Goal: Participate in discussion

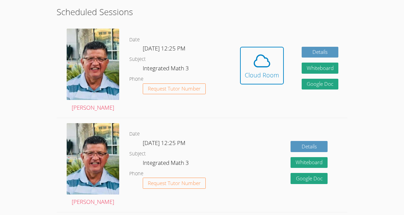
scroll to position [127, 0]
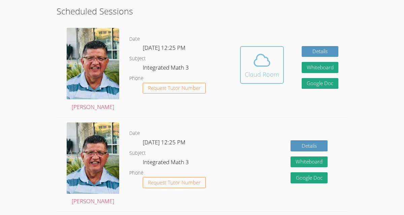
click at [275, 74] on div "Cloud Room" at bounding box center [262, 74] width 34 height 9
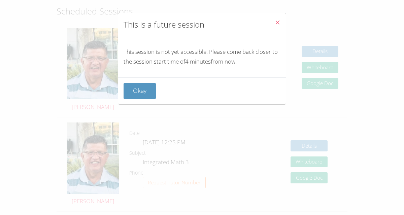
click at [277, 23] on icon "Close" at bounding box center [278, 23] width 6 height 6
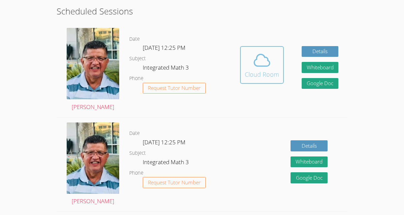
click at [245, 80] on button "Cloud Room" at bounding box center [262, 65] width 44 height 38
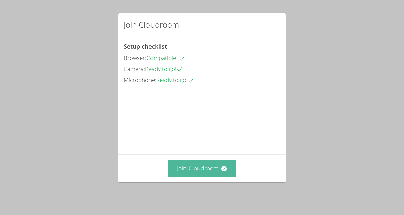
click at [206, 171] on button "Join Cloudroom" at bounding box center [202, 168] width 69 height 16
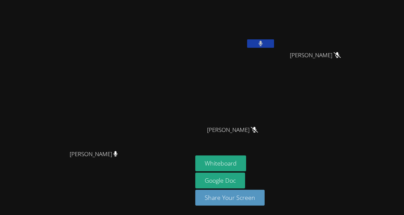
click at [274, 43] on button at bounding box center [260, 43] width 27 height 8
click at [274, 40] on button at bounding box center [260, 43] width 27 height 8
click at [274, 44] on button at bounding box center [260, 43] width 27 height 8
click at [264, 44] on icon at bounding box center [260, 44] width 7 height 6
click at [274, 44] on button at bounding box center [260, 43] width 27 height 8
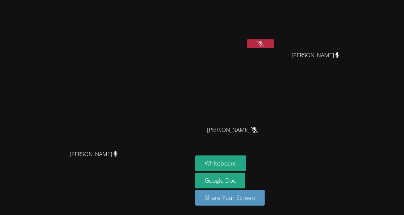
click at [264, 44] on icon at bounding box center [260, 44] width 7 height 6
click at [274, 44] on button at bounding box center [260, 43] width 27 height 8
click at [264, 44] on icon at bounding box center [260, 44] width 7 height 6
click at [274, 44] on button at bounding box center [260, 43] width 27 height 8
click at [264, 44] on icon at bounding box center [260, 44] width 7 height 6
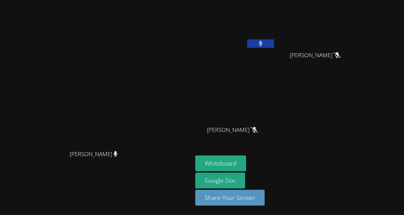
click at [274, 44] on button at bounding box center [260, 43] width 27 height 8
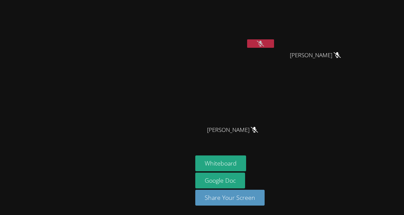
click at [274, 44] on button at bounding box center [260, 43] width 27 height 8
click at [264, 41] on icon at bounding box center [260, 44] width 7 height 6
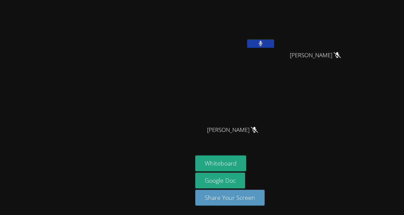
click at [263, 41] on icon at bounding box center [260, 44] width 4 height 6
click at [264, 41] on icon at bounding box center [260, 44] width 7 height 6
click at [263, 41] on icon at bounding box center [260, 44] width 4 height 6
click at [264, 41] on icon at bounding box center [260, 44] width 7 height 6
click at [263, 41] on icon at bounding box center [260, 44] width 4 height 6
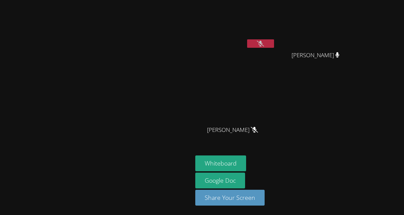
click at [264, 42] on icon at bounding box center [260, 44] width 7 height 6
click at [274, 39] on button at bounding box center [260, 43] width 27 height 8
click at [264, 43] on icon at bounding box center [260, 44] width 7 height 6
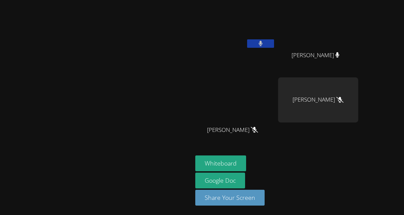
click at [274, 43] on button at bounding box center [260, 43] width 27 height 8
click at [264, 44] on icon at bounding box center [260, 44] width 7 height 6
click at [262, 41] on icon at bounding box center [260, 44] width 4 height 6
click at [274, 44] on button at bounding box center [260, 43] width 27 height 8
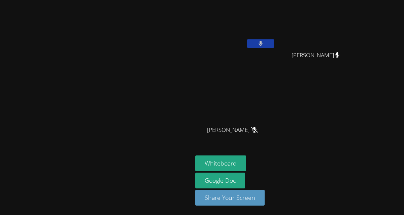
click at [274, 47] on button at bounding box center [260, 43] width 27 height 8
click at [358, 49] on div "Juan Ramirez" at bounding box center [318, 61] width 80 height 27
click at [274, 44] on button at bounding box center [260, 43] width 27 height 8
click at [274, 46] on button at bounding box center [260, 43] width 27 height 8
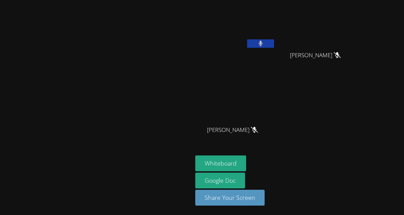
click at [274, 46] on button at bounding box center [260, 43] width 27 height 8
click at [274, 41] on button at bounding box center [260, 43] width 27 height 8
click at [274, 45] on button at bounding box center [260, 43] width 27 height 8
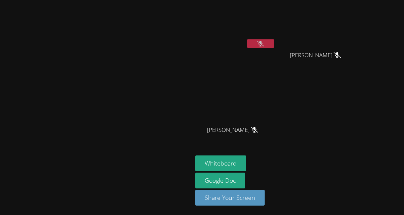
click at [274, 45] on button at bounding box center [260, 43] width 27 height 8
click at [262, 43] on icon at bounding box center [260, 44] width 4 height 6
click at [264, 43] on icon at bounding box center [260, 44] width 7 height 6
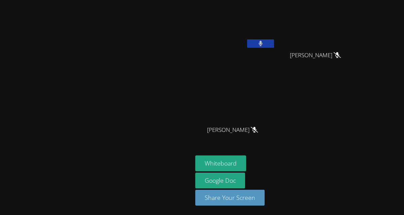
click at [262, 43] on icon at bounding box center [260, 44] width 4 height 6
click at [264, 43] on icon at bounding box center [260, 44] width 7 height 6
click at [262, 43] on icon at bounding box center [260, 44] width 4 height 6
click at [264, 43] on icon at bounding box center [260, 44] width 7 height 6
click at [262, 43] on icon at bounding box center [260, 44] width 4 height 6
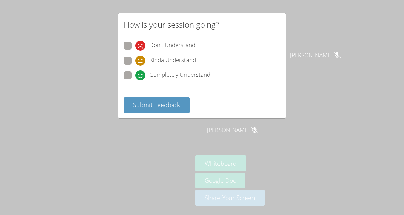
click at [135, 66] on span at bounding box center [135, 66] width 0 height 0
click at [135, 62] on input "Kinda Understand" at bounding box center [138, 60] width 6 height 6
radio input "true"
click at [153, 107] on span "Submit Feedback" at bounding box center [156, 105] width 47 height 8
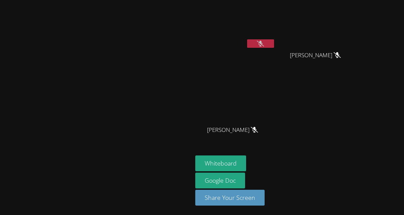
click at [264, 43] on icon at bounding box center [260, 44] width 7 height 6
click at [274, 47] on button at bounding box center [260, 43] width 27 height 8
click at [263, 44] on icon at bounding box center [260, 44] width 4 height 6
click at [264, 42] on icon at bounding box center [260, 44] width 7 height 6
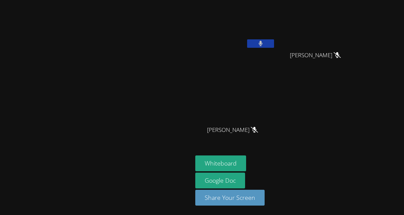
click at [274, 42] on button at bounding box center [260, 43] width 27 height 8
click at [264, 42] on icon at bounding box center [260, 44] width 7 height 6
click at [274, 42] on button at bounding box center [260, 43] width 27 height 8
click at [264, 42] on icon at bounding box center [260, 44] width 7 height 6
click at [274, 42] on button at bounding box center [260, 43] width 27 height 8
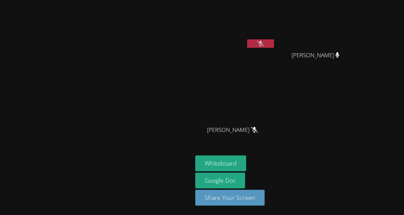
click at [264, 42] on icon at bounding box center [260, 44] width 7 height 6
click at [274, 42] on button at bounding box center [260, 43] width 27 height 8
click at [264, 42] on icon at bounding box center [260, 44] width 7 height 6
click at [274, 42] on button at bounding box center [260, 43] width 27 height 8
click at [264, 42] on icon at bounding box center [260, 44] width 7 height 6
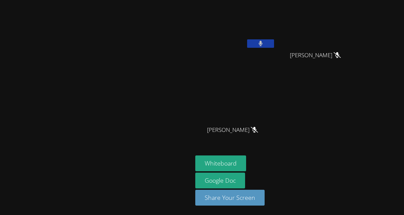
click at [274, 47] on button at bounding box center [260, 43] width 27 height 8
